Goal: Task Accomplishment & Management: Manage account settings

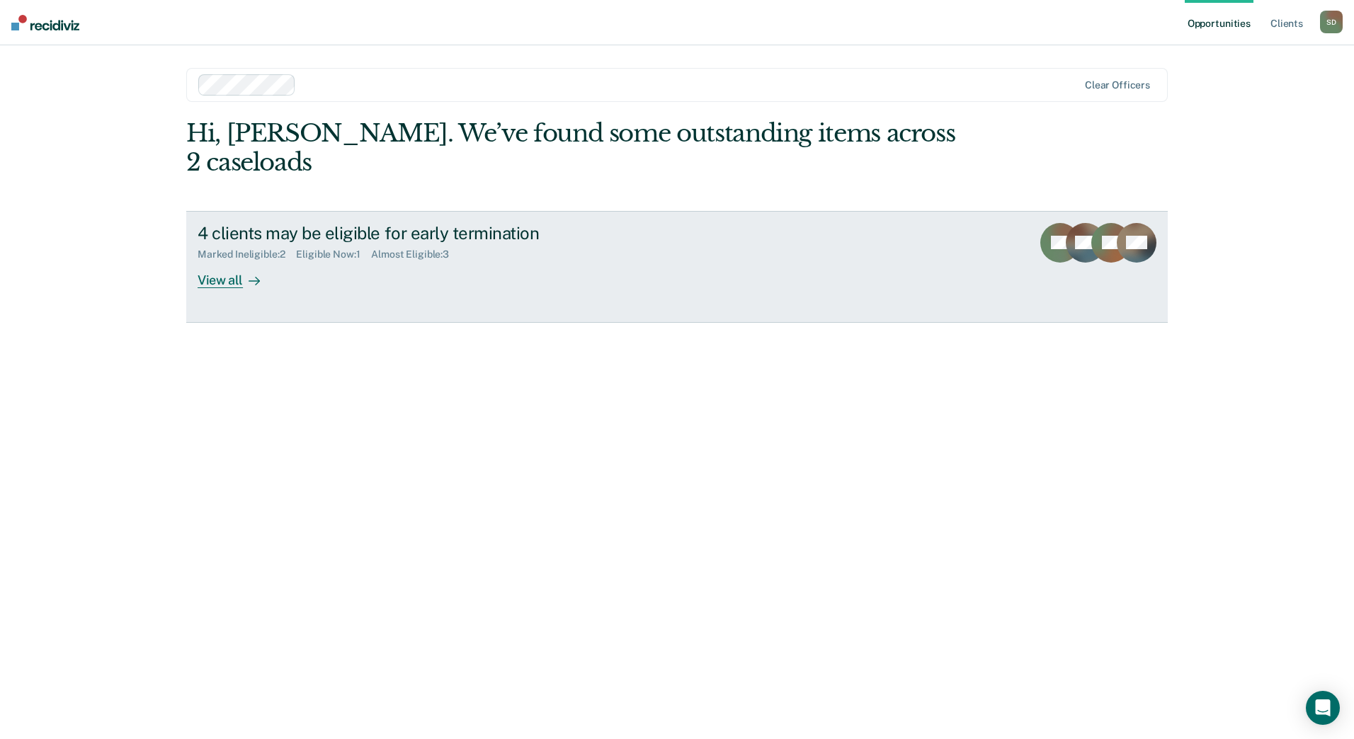
click at [237, 261] on div "View all" at bounding box center [237, 275] width 79 height 28
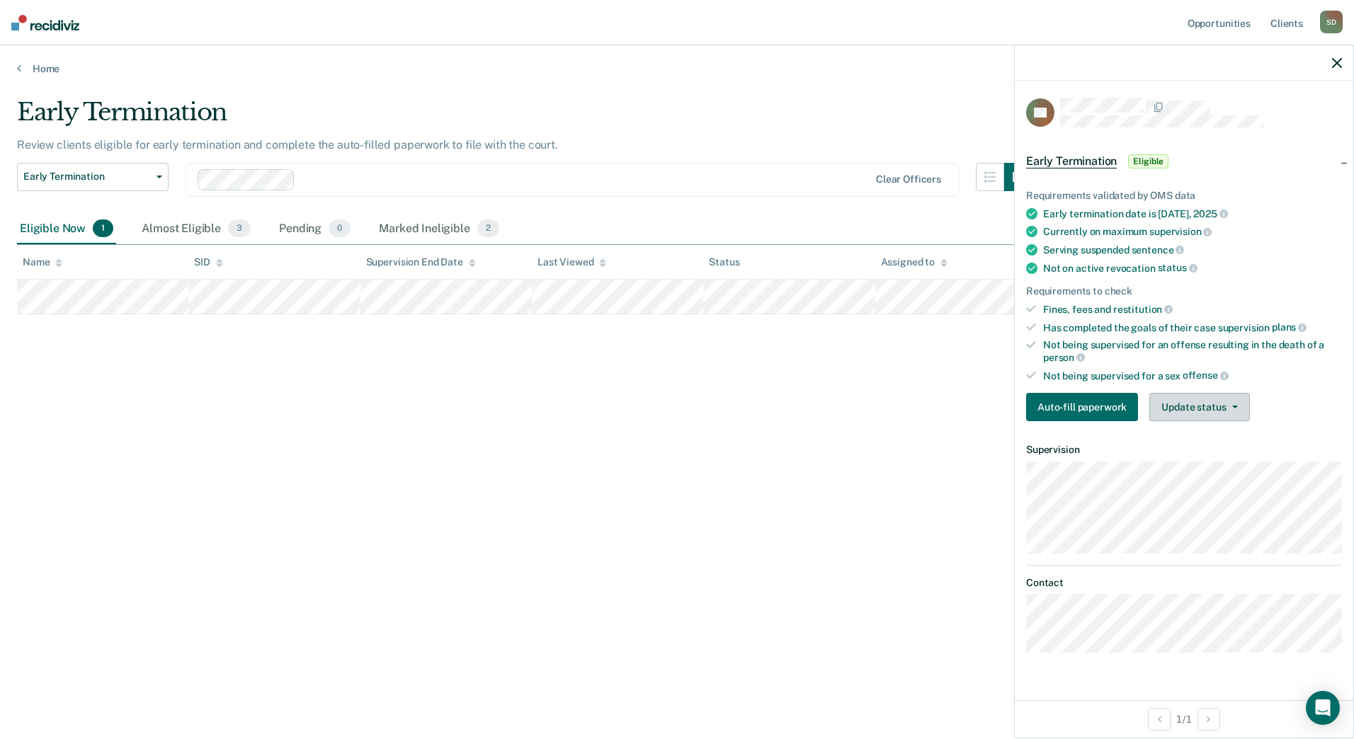
click at [1196, 414] on button "Update status" at bounding box center [1199, 407] width 100 height 28
click at [1204, 459] on button "Mark Ineligible" at bounding box center [1217, 463] width 137 height 23
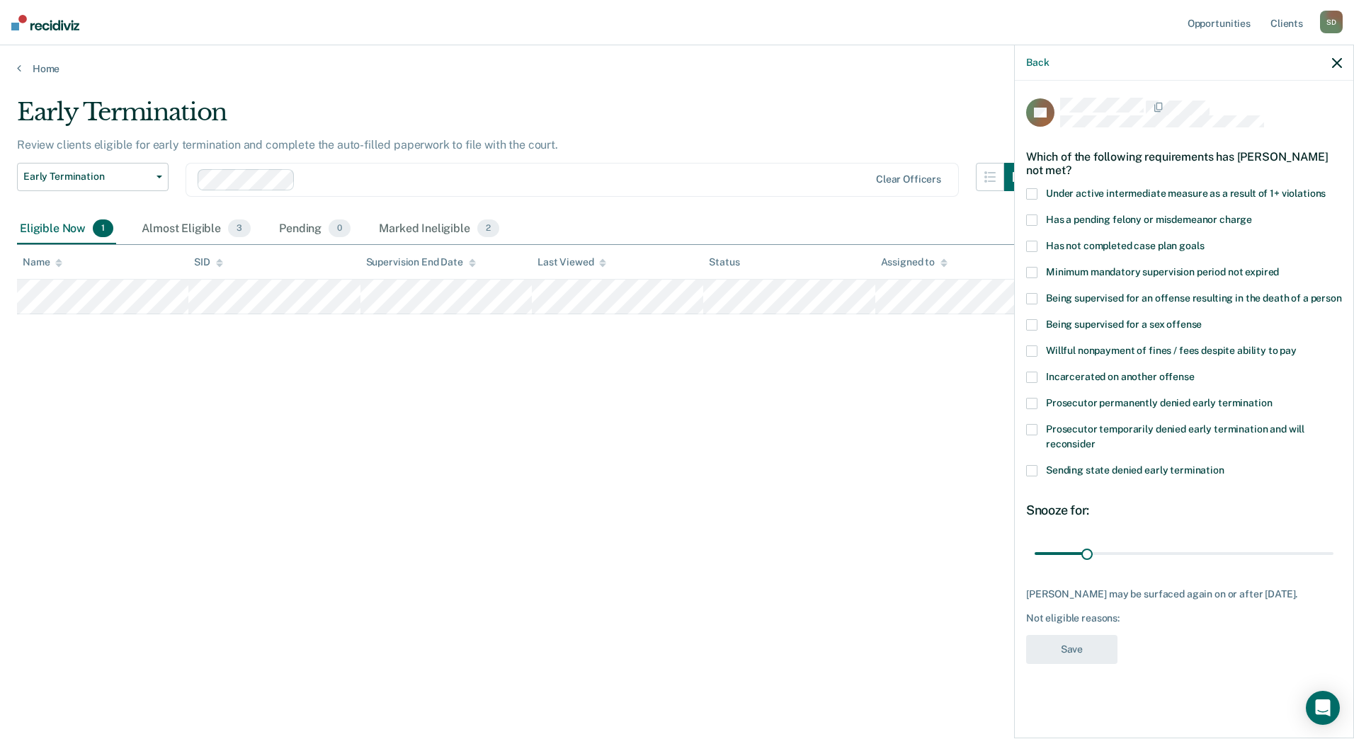
click at [1124, 429] on span "Prosecutor temporarily denied early termination and will reconsider" at bounding box center [1175, 436] width 258 height 26
click at [1095, 439] on input "Prosecutor temporarily denied early termination and will reconsider" at bounding box center [1095, 439] width 0 height 0
click at [1094, 661] on button "Save" at bounding box center [1071, 649] width 91 height 29
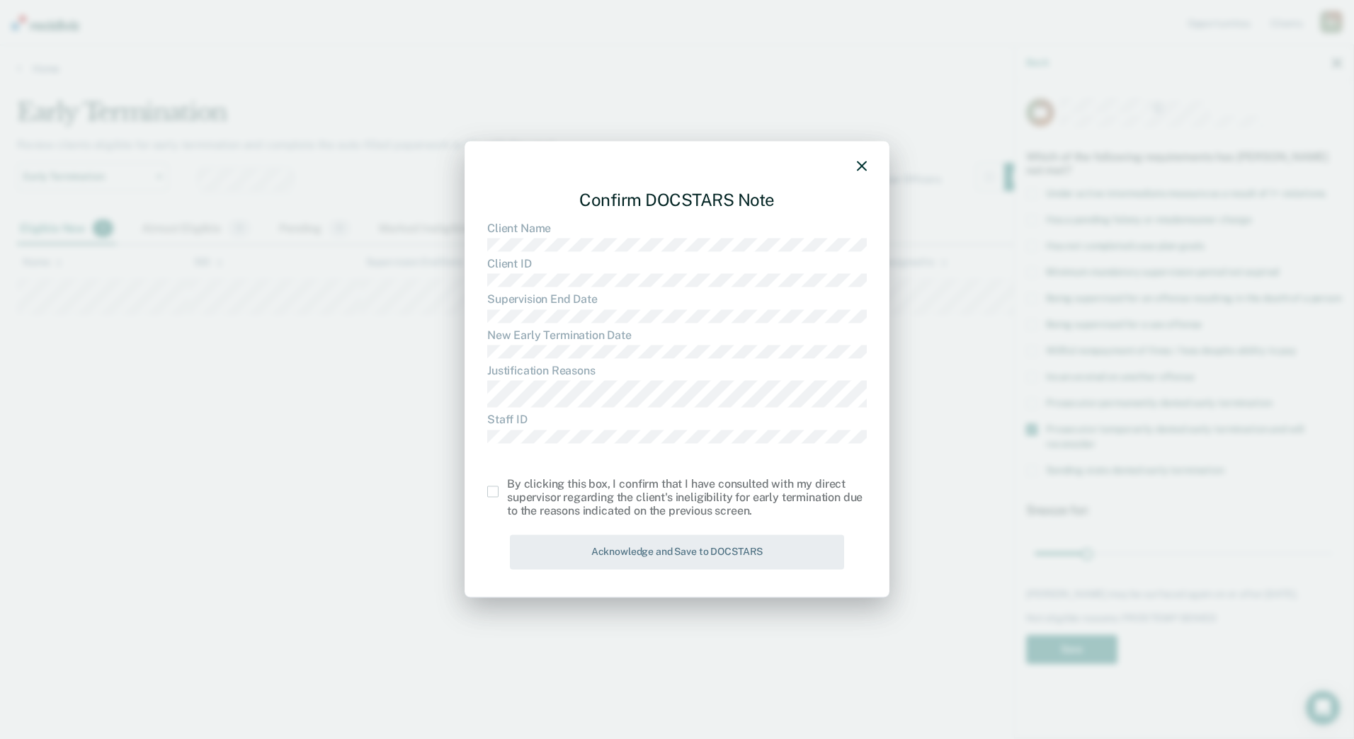
click at [496, 493] on span at bounding box center [492, 491] width 11 height 11
click at [507, 486] on input "checkbox" at bounding box center [507, 486] width 0 height 0
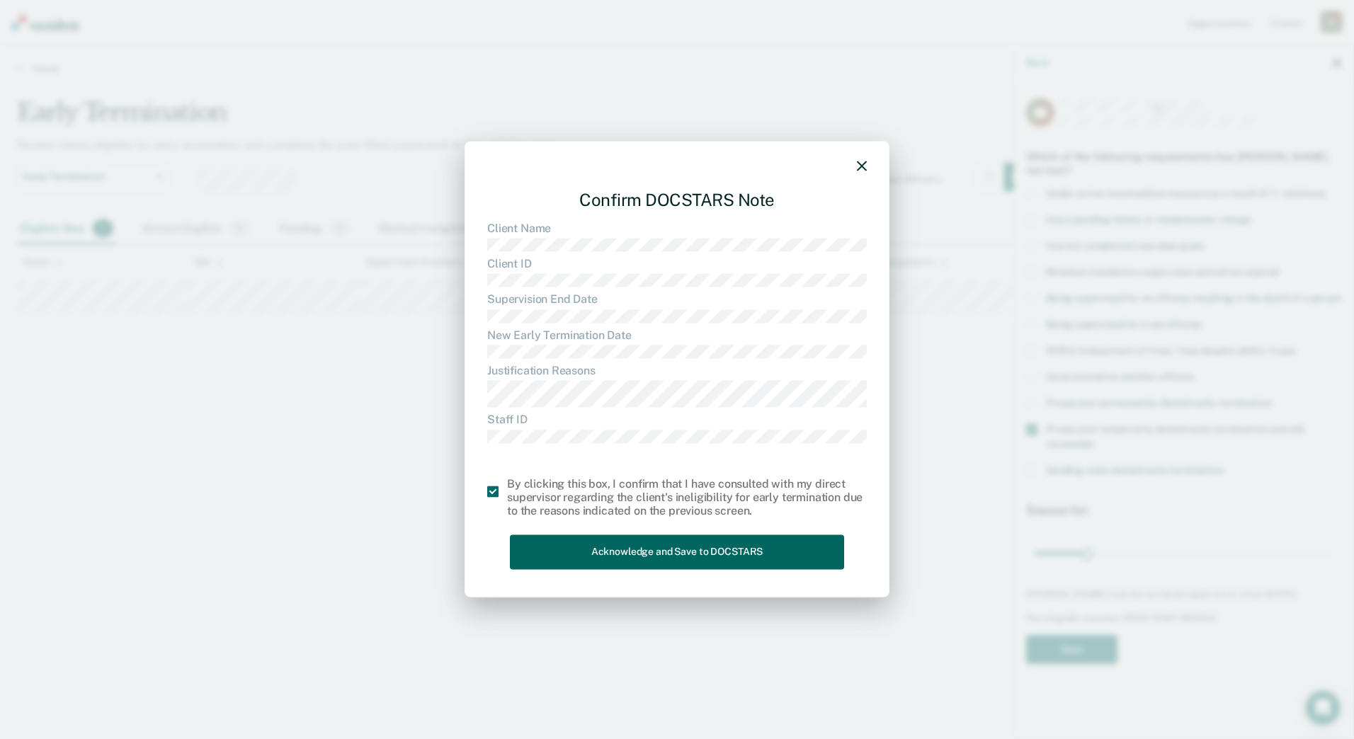
click at [646, 546] on button "Acknowledge and Save to DOCSTARS" at bounding box center [677, 552] width 334 height 35
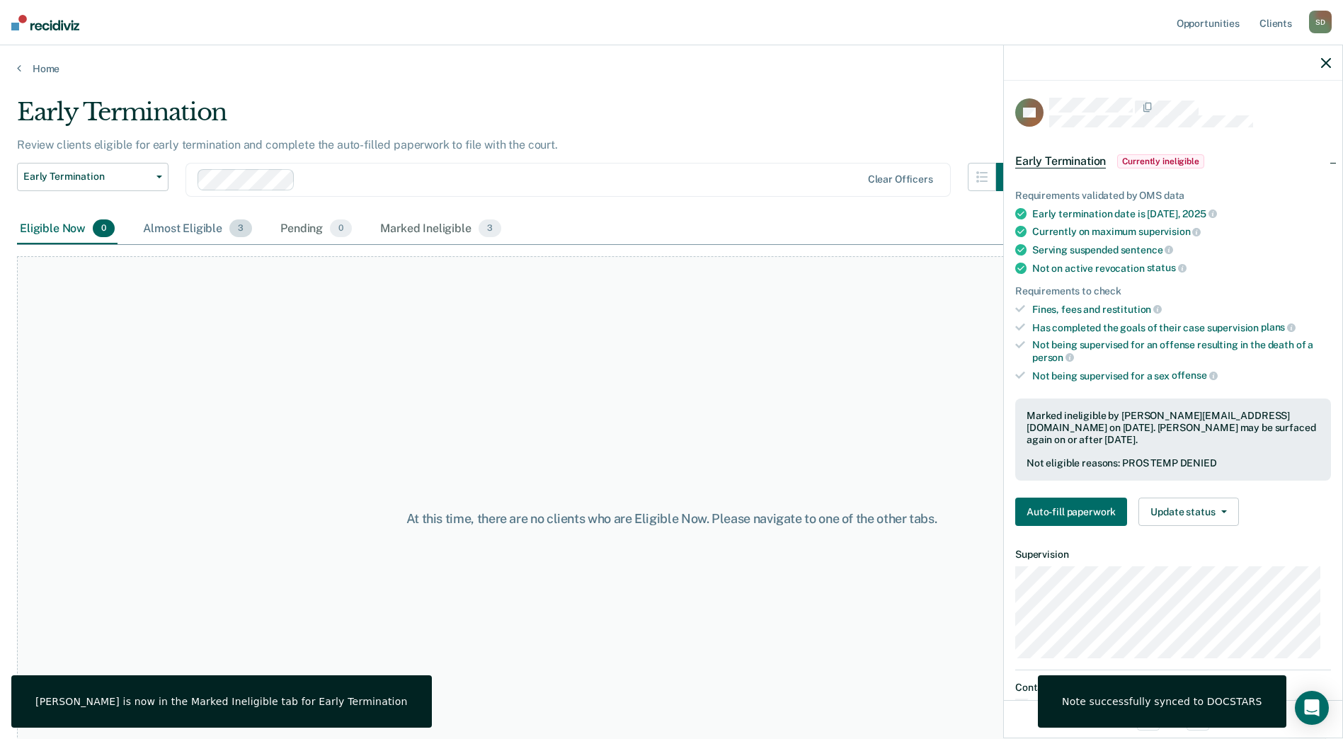
click at [206, 233] on div "Almost Eligible 3" at bounding box center [197, 229] width 115 height 31
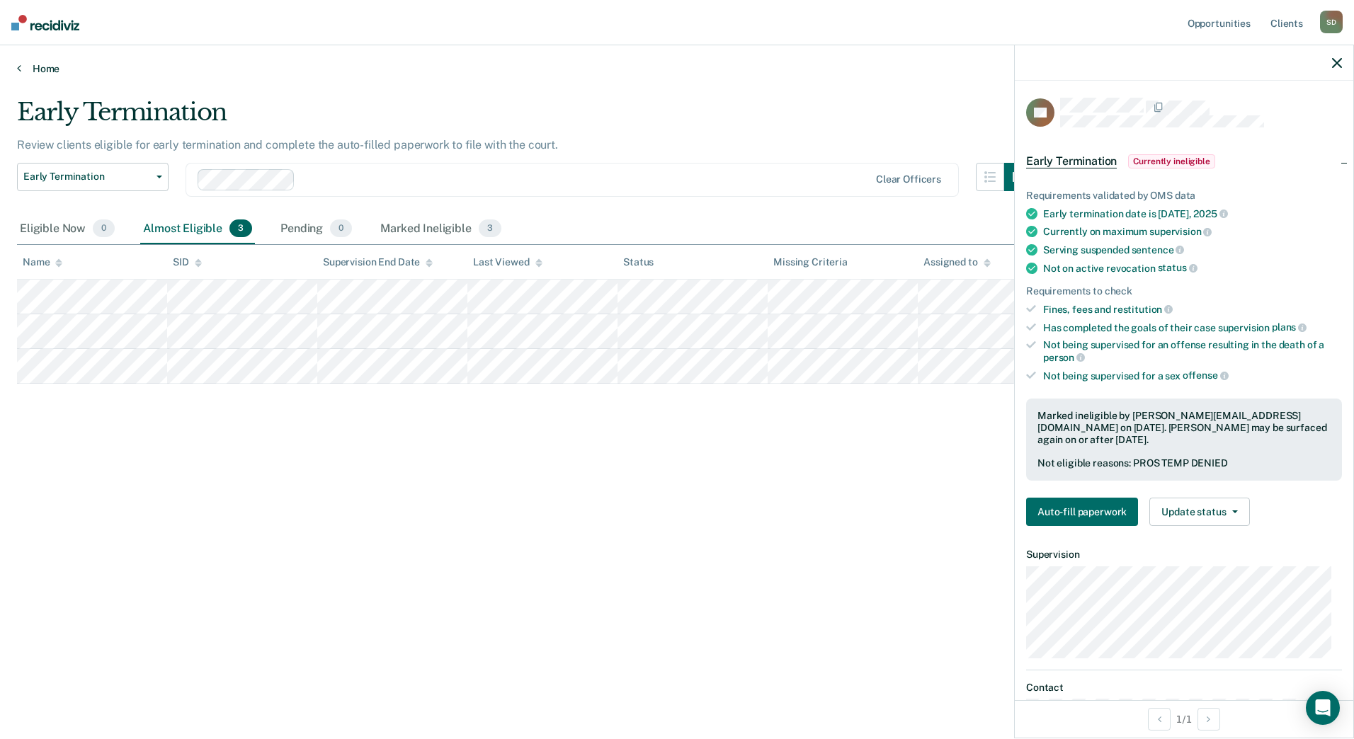
click at [47, 70] on link "Home" at bounding box center [677, 68] width 1320 height 13
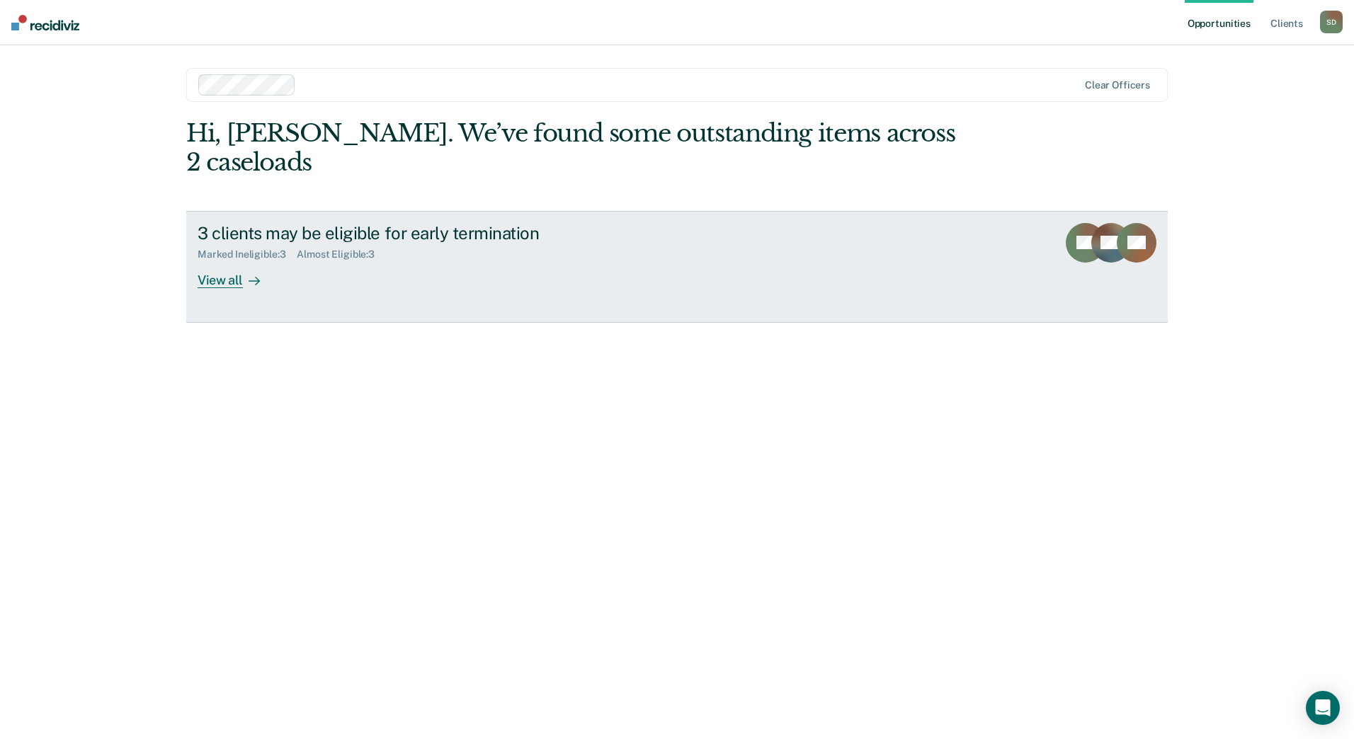
click at [251, 248] on div "Marked Ineligible : 3" at bounding box center [247, 254] width 99 height 12
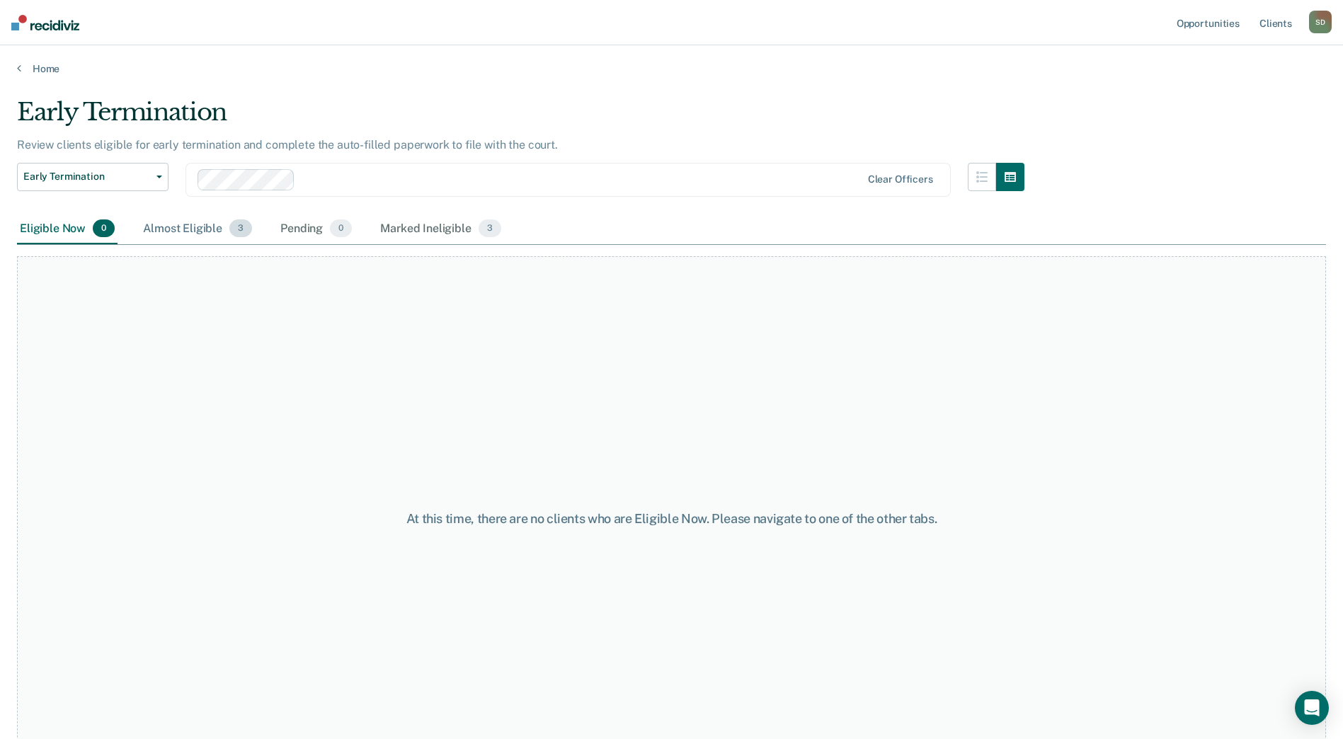
click at [226, 226] on div "Almost Eligible 3" at bounding box center [197, 229] width 115 height 31
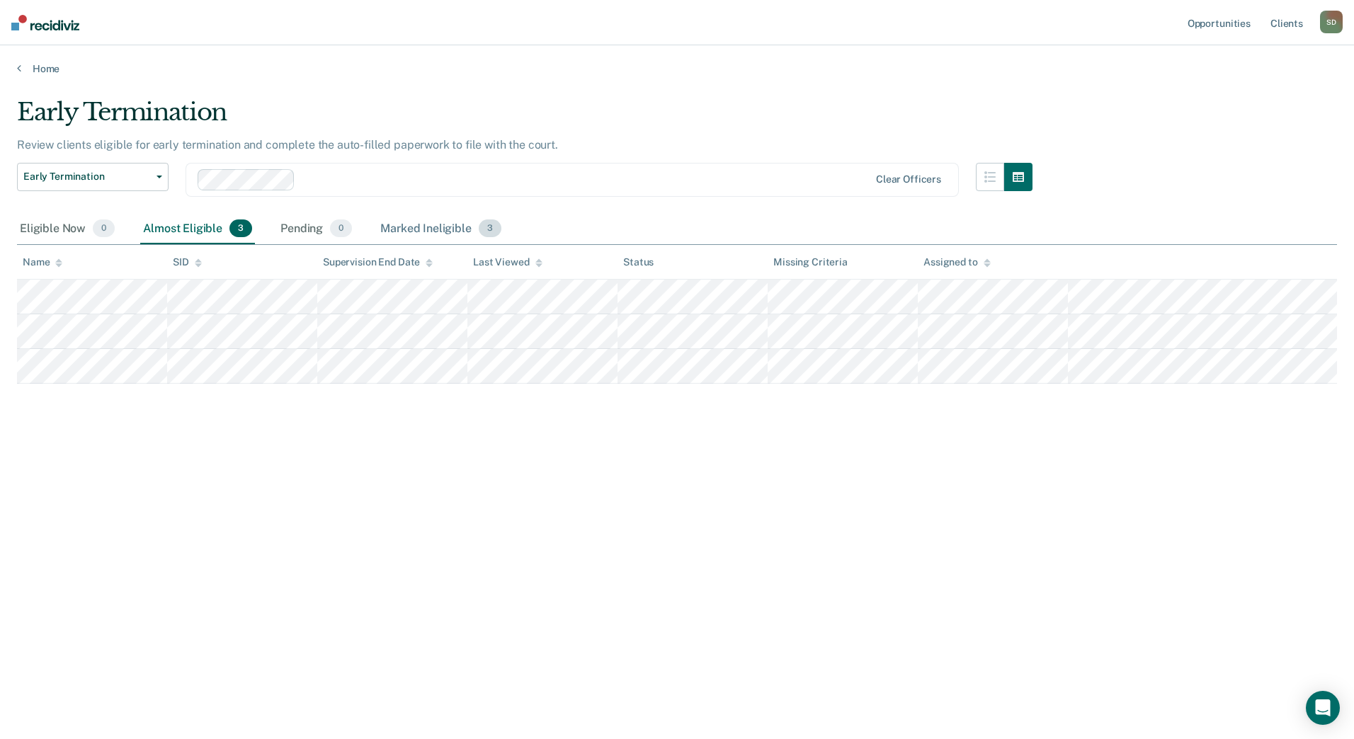
click at [472, 229] on div "Marked Ineligible 3" at bounding box center [440, 229] width 127 height 31
